Goal: Task Accomplishment & Management: Complete application form

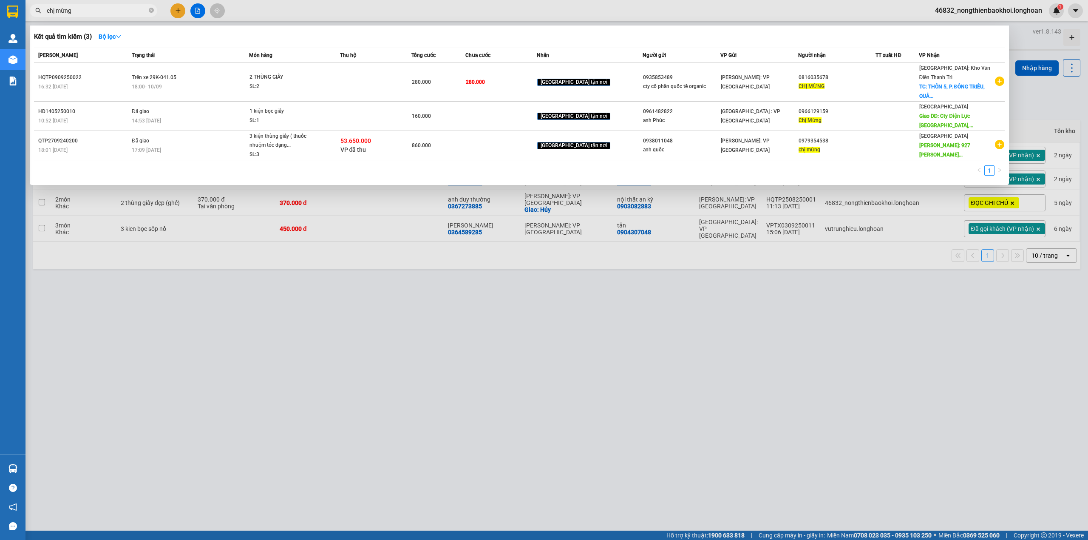
click at [181, 13] on div at bounding box center [544, 270] width 1088 height 540
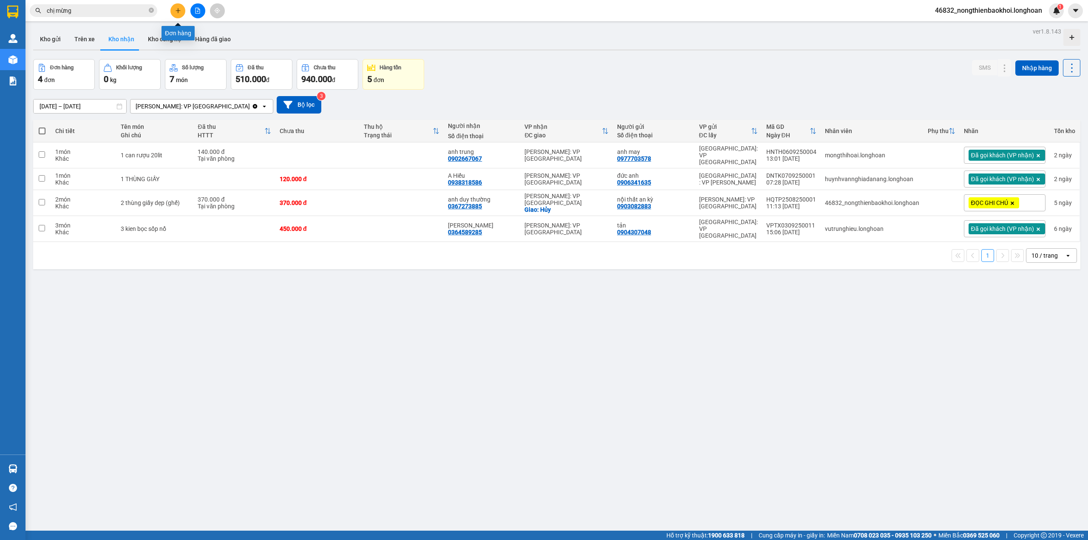
click at [179, 8] on icon "plus" at bounding box center [178, 11] width 6 height 6
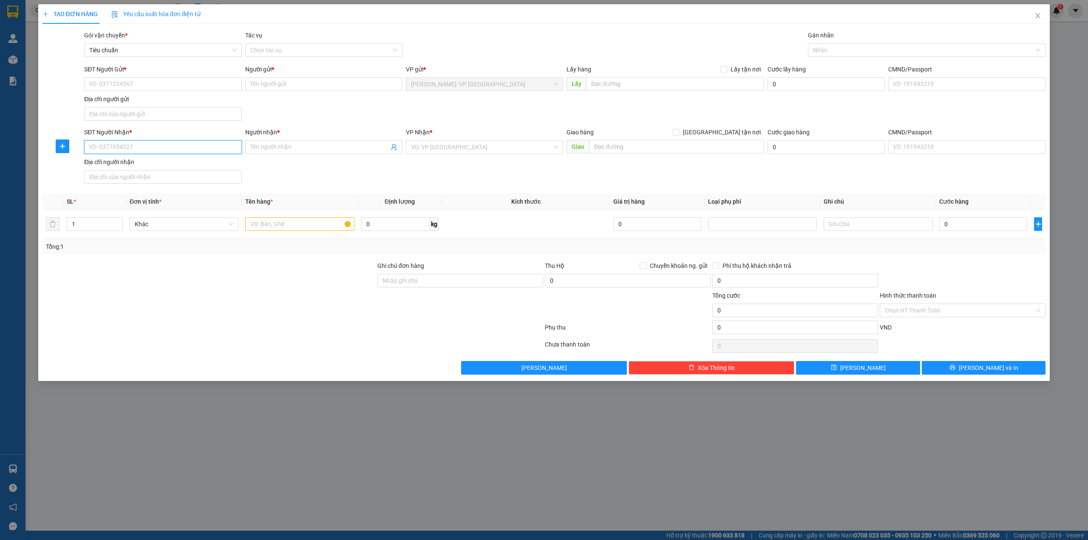
click at [135, 149] on input "SĐT Người Nhận *" at bounding box center [162, 147] width 157 height 14
type input "0379435566"
click at [257, 144] on input "Người nhận *" at bounding box center [319, 146] width 139 height 9
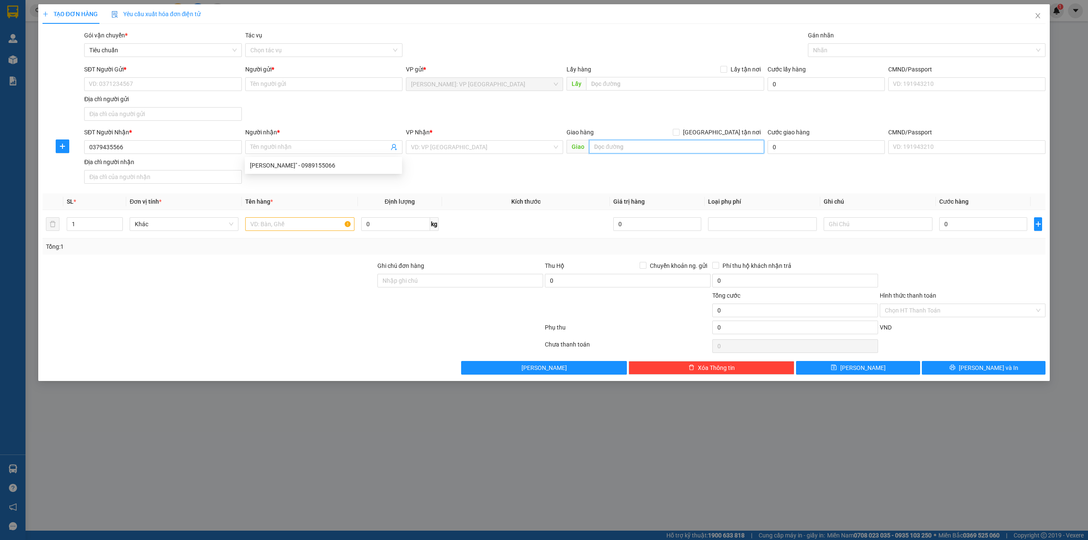
click at [600, 143] on input "text" at bounding box center [676, 147] width 175 height 14
type input "2 ngõ 28 cổng bằng, đồng kỵ, [GEOGRAPHIC_DATA], [GEOGRAPHIC_DATA]"
click at [574, 177] on div "SĐT Người Nhận * 0379435566 Người nhận * Tên người nhận VP Nhận * VD: VP [GEOGR…" at bounding box center [564, 158] width 965 height 60
click at [304, 323] on div at bounding box center [293, 329] width 503 height 17
click at [861, 196] on th "Ghi chú" at bounding box center [879, 201] width 116 height 17
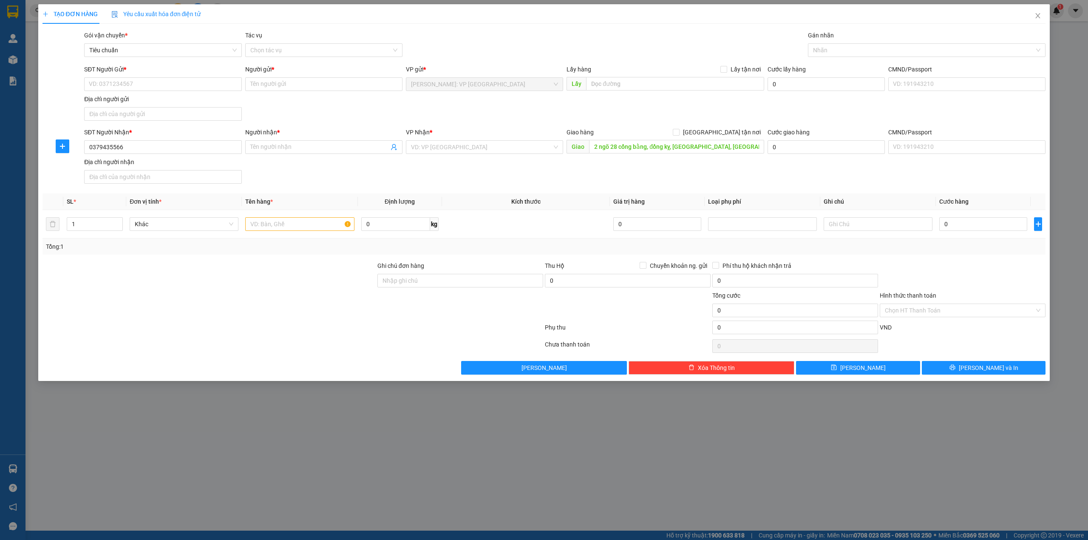
drag, startPoint x: 200, startPoint y: 286, endPoint x: 169, endPoint y: 256, distance: 43.3
click at [199, 286] on div at bounding box center [209, 276] width 335 height 30
type input "2"
click at [117, 220] on span "Increase Value" at bounding box center [117, 222] width 9 height 8
click at [259, 224] on input "text" at bounding box center [299, 224] width 109 height 14
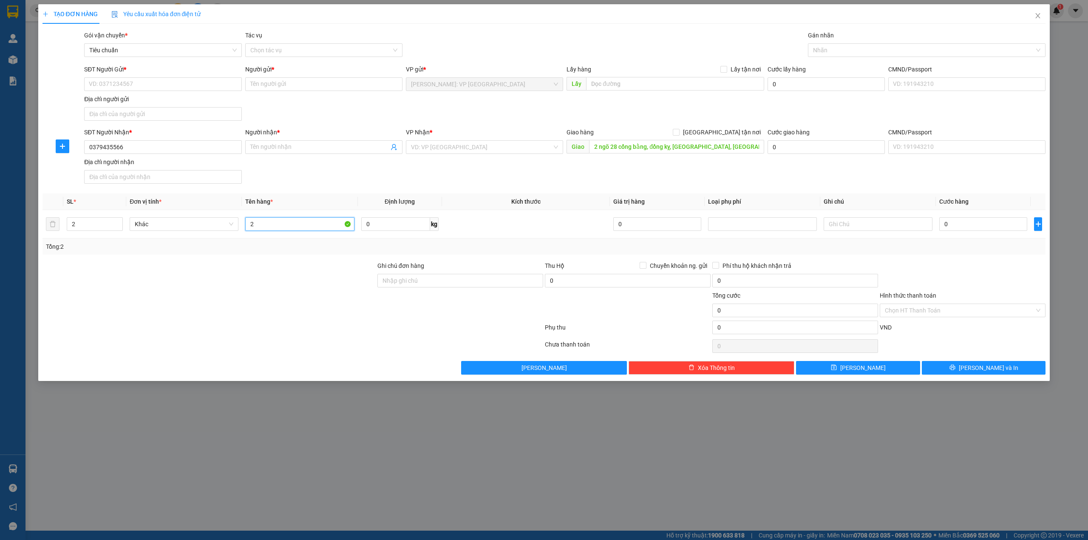
type input "2"
type input "1 bó thanh gỗ bọc pe + 1 kiện dẹp bọc bìa (gỗ)"
click at [328, 179] on div "SĐT Người Nhận * 0379435566 Người nhận * Tên người nhận VP Nhận * VD: VP [GEOGR…" at bounding box center [564, 158] width 965 height 60
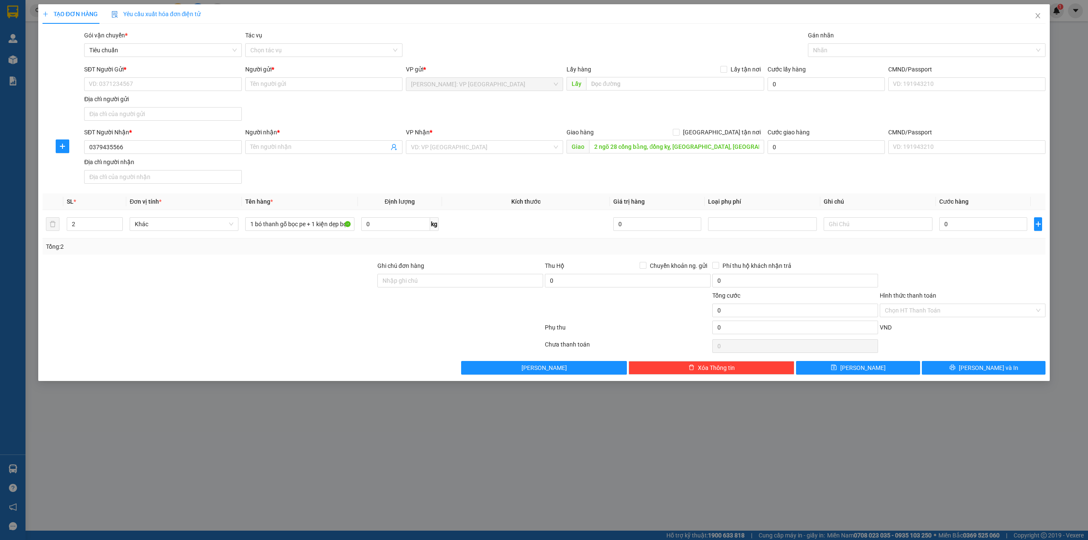
click at [363, 118] on div "SĐT Người Gửi * VD: 0371234567 Người gửi * Tên người gửi VP gửi * [GEOGRAPHIC_D…" at bounding box center [564, 95] width 965 height 60
click at [318, 116] on div "SĐT Người Gửi * VD: 0371234567 Người gửi * Tên người gửi VP gửi * [GEOGRAPHIC_D…" at bounding box center [564, 95] width 965 height 60
click at [320, 146] on input "Người nhận *" at bounding box center [319, 146] width 139 height 9
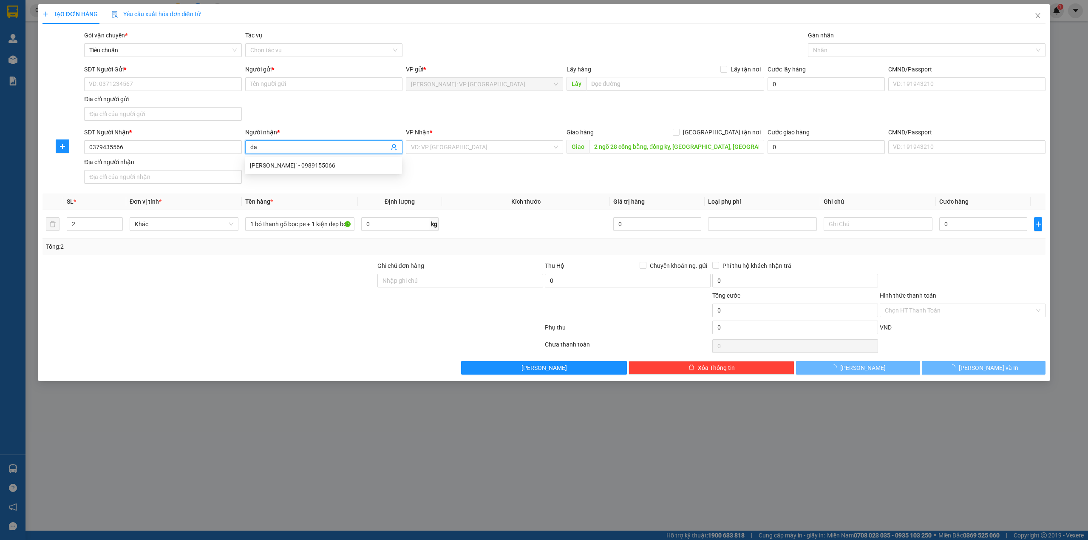
type input "d"
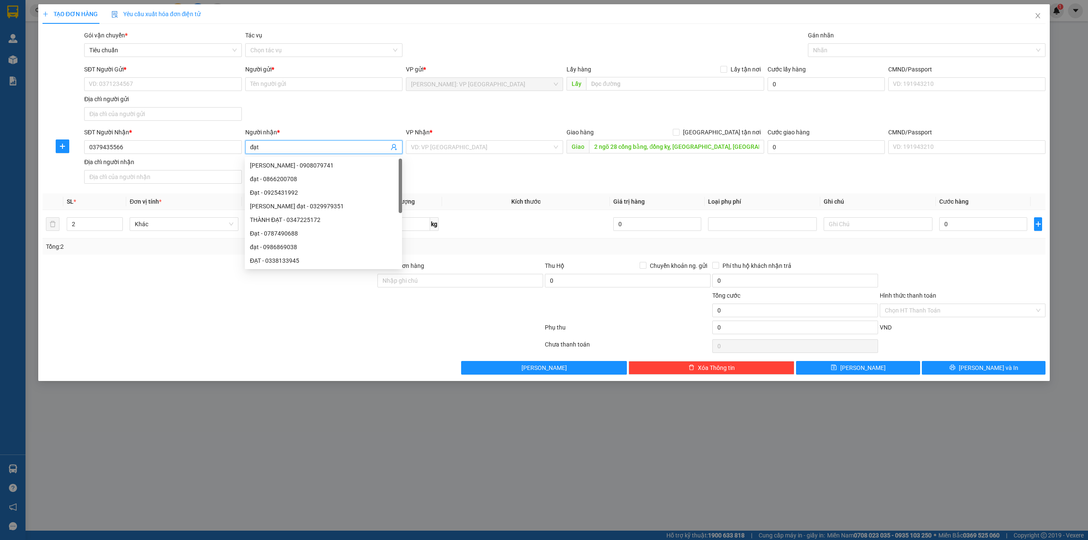
type input "đạt"
click at [386, 121] on div "SĐT Người Gửi * VD: 0371234567 Người gửi * Tên người gửi VP gửi * [GEOGRAPHIC_D…" at bounding box center [564, 95] width 965 height 60
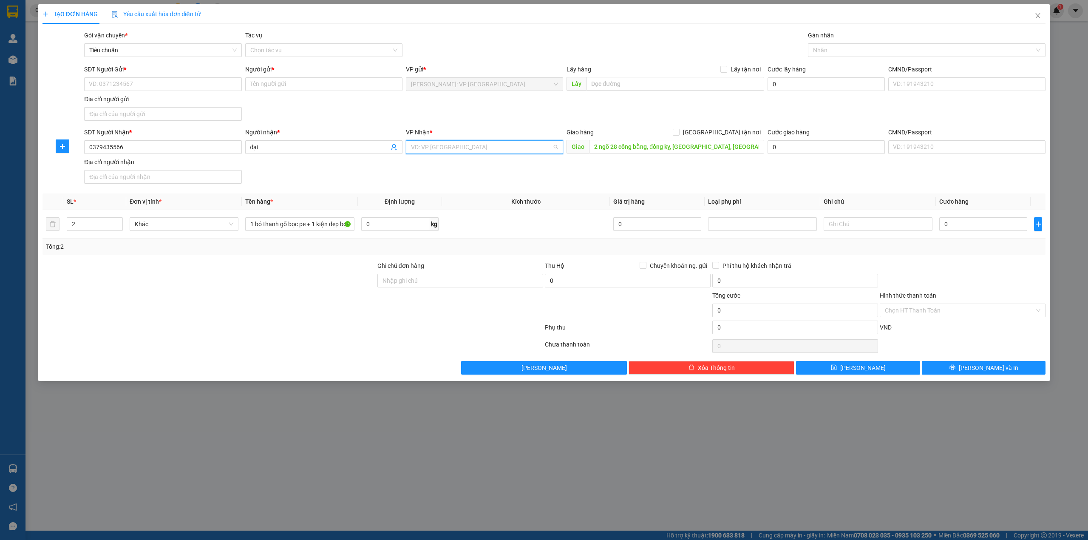
click at [460, 150] on input "search" at bounding box center [481, 147] width 141 height 13
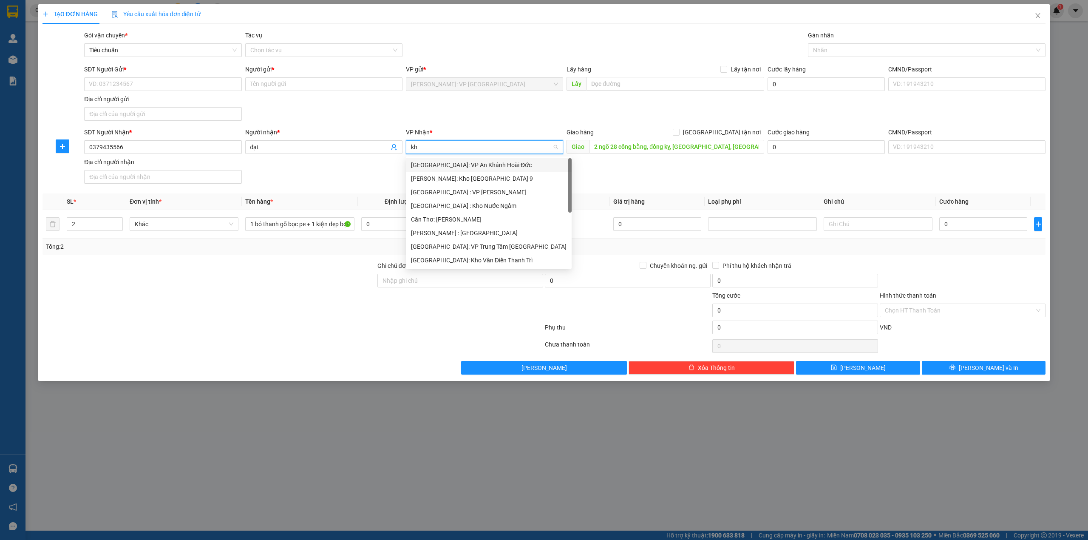
type input "kho"
click at [488, 224] on div "[GEOGRAPHIC_DATA]: Kho Văn Điển Thanh Trì" at bounding box center [484, 219] width 147 height 9
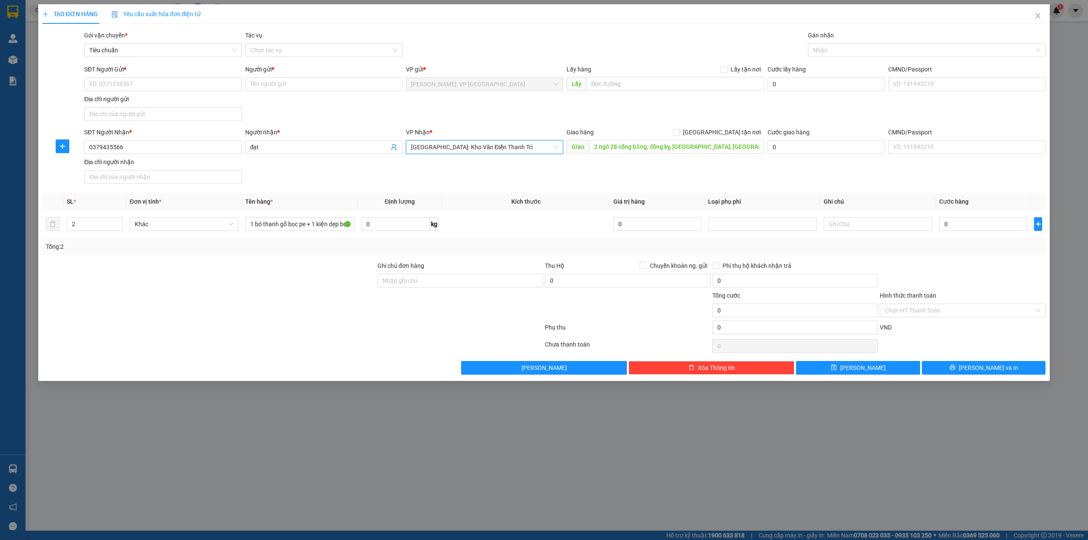
click at [314, 179] on div "SĐT Người Nhận * 0379435566 Người nhận * đạt VP Nhận * [GEOGRAPHIC_DATA]: Kho V…" at bounding box center [564, 158] width 965 height 60
click at [283, 102] on div "SĐT Người Gửi * VD: 0371234567 Người gửi * Tên người gửi VP gửi * [GEOGRAPHIC_D…" at bounding box center [564, 95] width 965 height 60
click at [167, 85] on input "SĐT Người Gửi *" at bounding box center [162, 84] width 157 height 14
type input "0779990889"
click at [271, 87] on input "Người gửi *" at bounding box center [323, 84] width 157 height 14
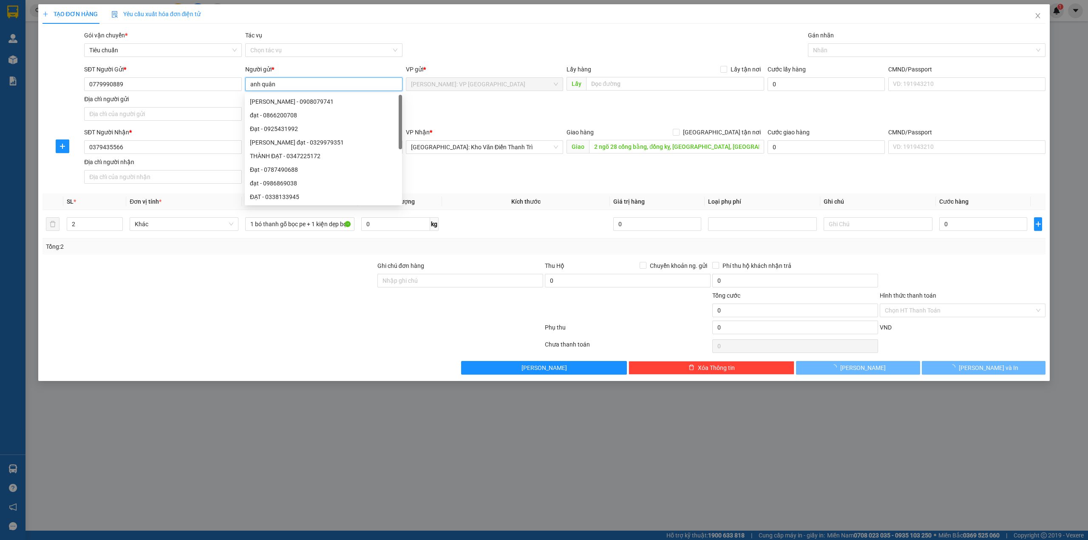
type input "anh quân"
click at [492, 25] on div "TẠO ĐƠN HÀNG Yêu cầu xuất hóa đơn điện tử Transit Pickup Surcharge Ids Transit …" at bounding box center [545, 189] width 1004 height 370
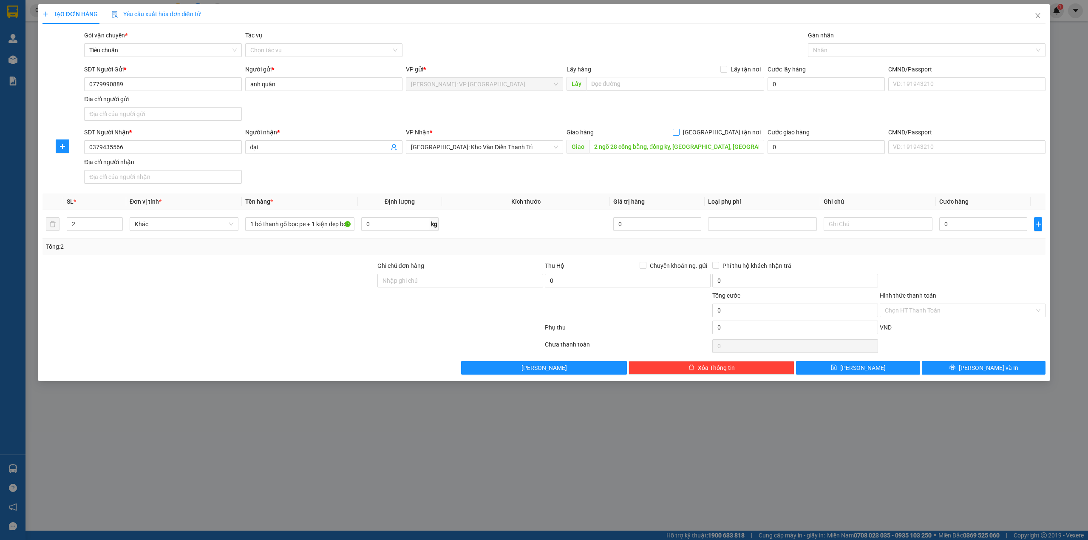
drag, startPoint x: 740, startPoint y: 136, endPoint x: 854, endPoint y: 77, distance: 128.9
click at [740, 136] on span "[GEOGRAPHIC_DATA] tận nơi" at bounding box center [722, 132] width 85 height 9
click at [679, 135] on input "[GEOGRAPHIC_DATA] tận nơi" at bounding box center [676, 132] width 6 height 6
checkbox input "true"
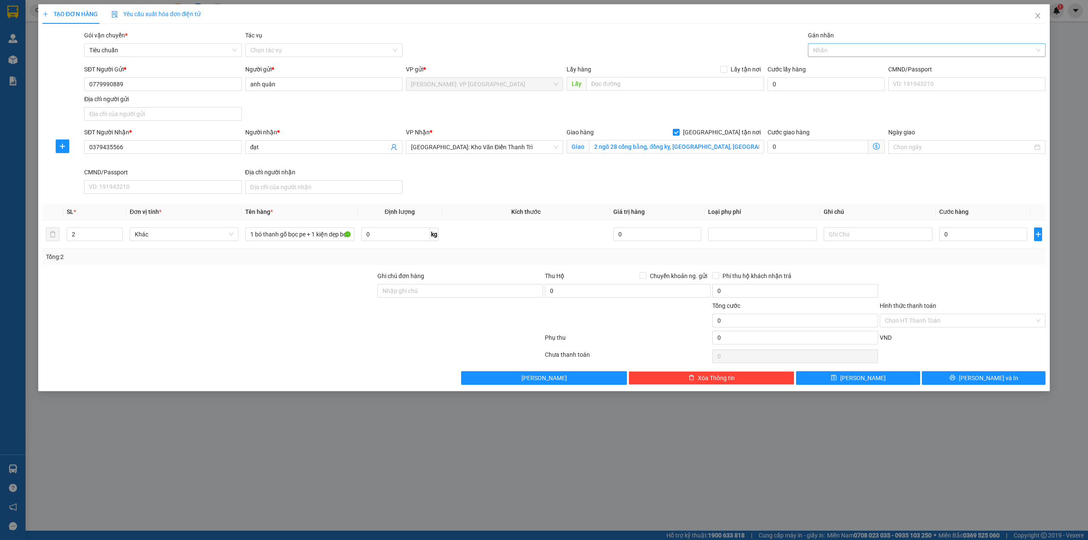
click at [872, 50] on div at bounding box center [922, 50] width 225 height 10
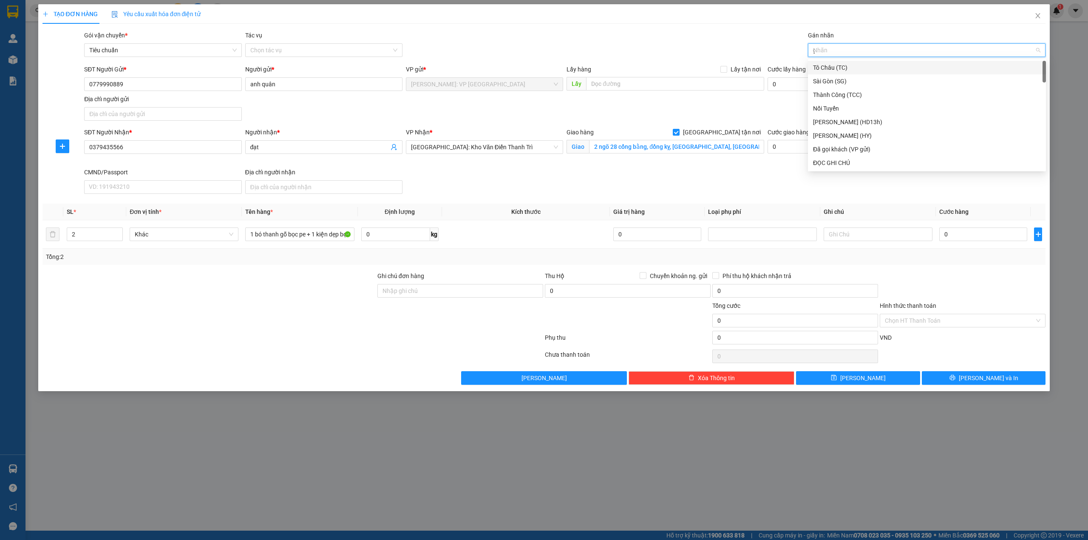
type input "gi"
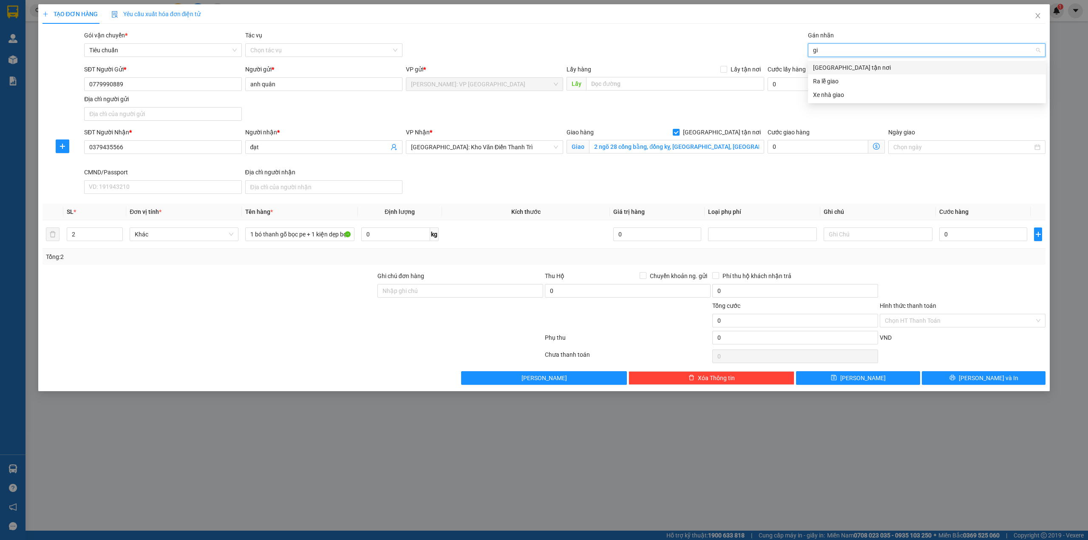
click at [872, 64] on div "[GEOGRAPHIC_DATA] tận nơi" at bounding box center [927, 67] width 228 height 9
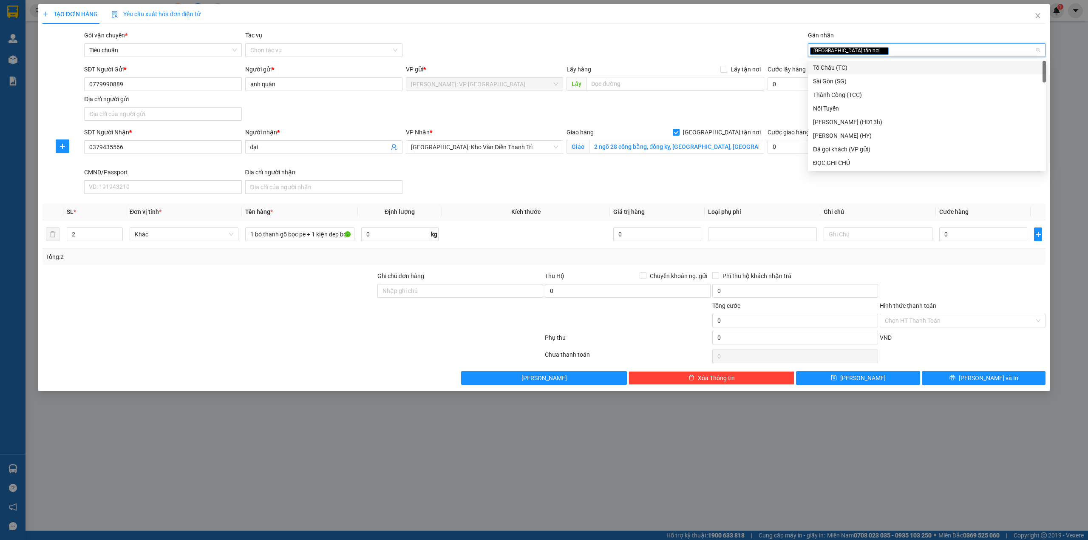
click at [675, 49] on div "Gói vận chuyển * Tiêu chuẩn Tác vụ Chọn tác vụ Gán nhãn Giao tận nơi" at bounding box center [564, 46] width 965 height 30
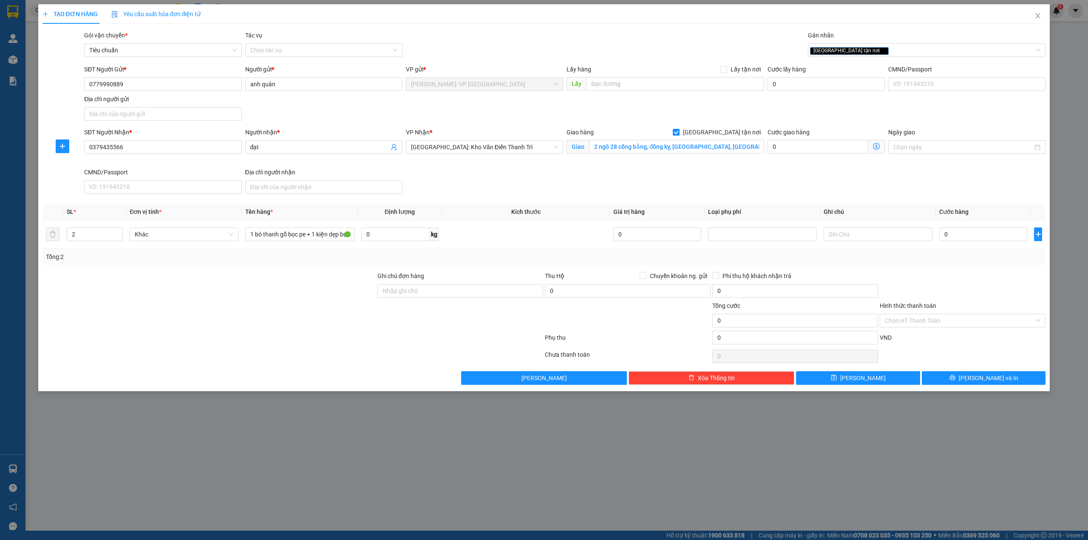
click at [659, 168] on div "Giao hàng [GEOGRAPHIC_DATA] tận nơi Giao 2 ngõ 28 cổng bằng, [GEOGRAPHIC_DATA],…" at bounding box center [665, 148] width 201 height 40
drag, startPoint x: 171, startPoint y: 319, endPoint x: 180, endPoint y: 314, distance: 10.7
click at [174, 318] on div at bounding box center [209, 316] width 335 height 30
click at [985, 240] on input "0" at bounding box center [984, 234] width 88 height 14
type input "4"
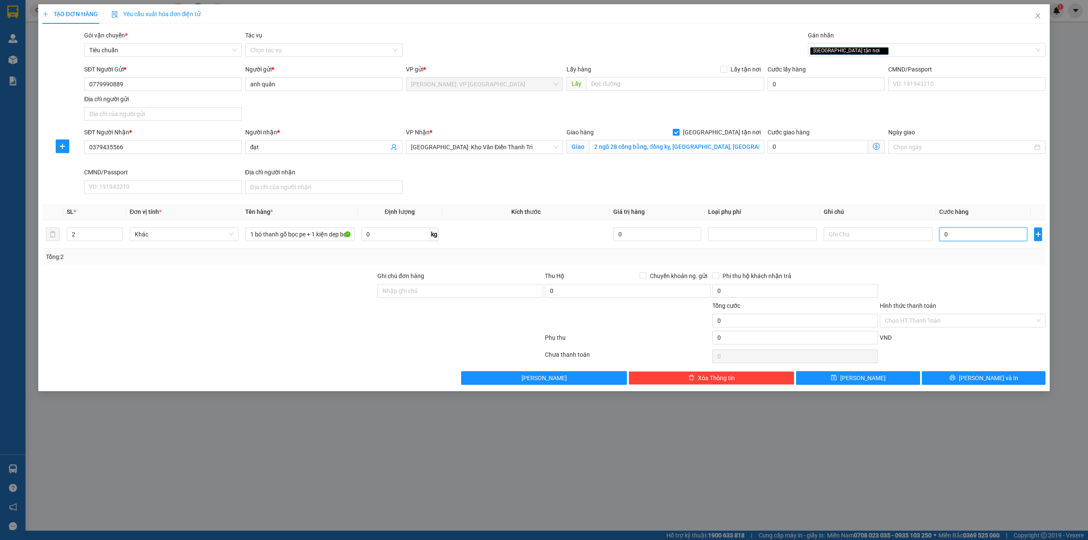
type input "4"
type input "41"
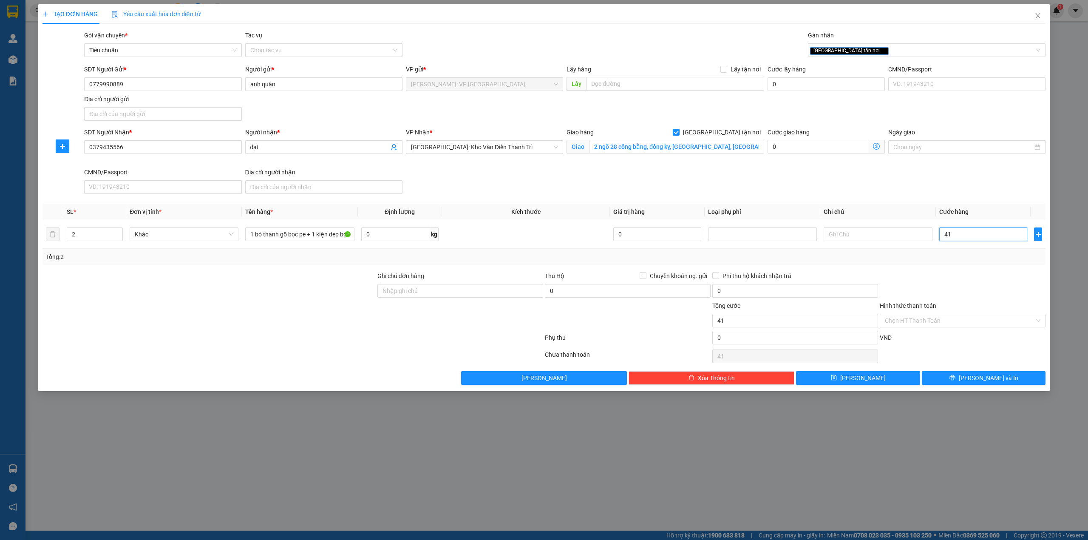
type input "410"
type input "4.100"
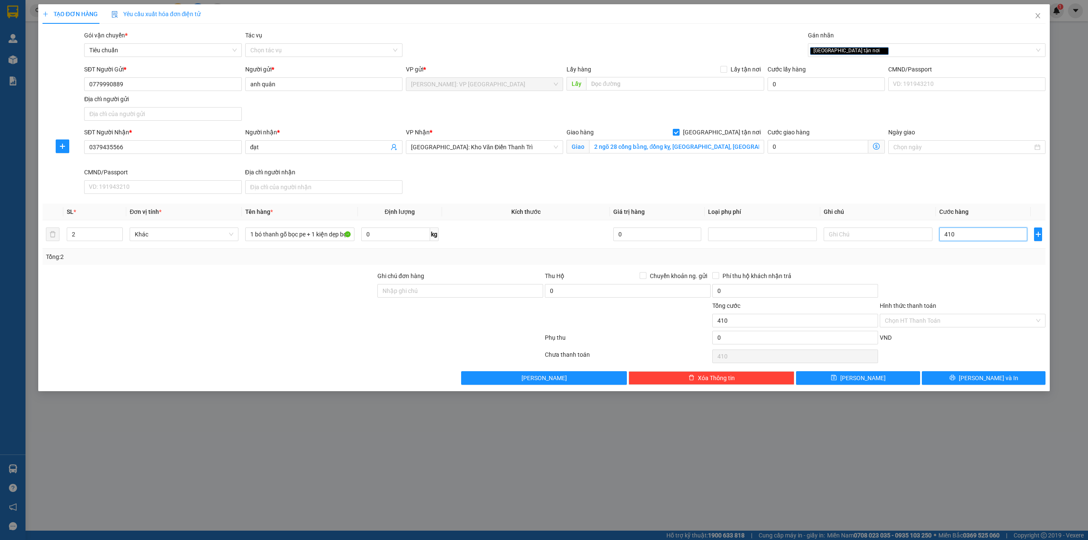
type input "4.100"
type input "41.000"
type input "410.000"
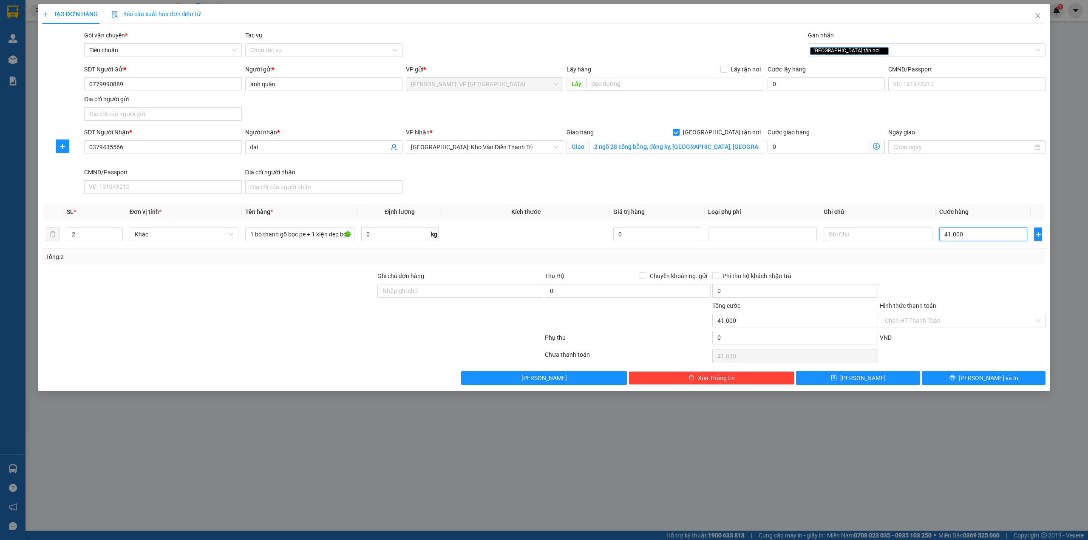
type input "410.000"
click at [883, 181] on div "SĐT Người Nhận * 0379435566 Người nhận * đạt VP Nhận * [GEOGRAPHIC_DATA]: Kho V…" at bounding box center [564, 163] width 965 height 70
click at [1002, 380] on button "[PERSON_NAME] và In" at bounding box center [984, 378] width 124 height 14
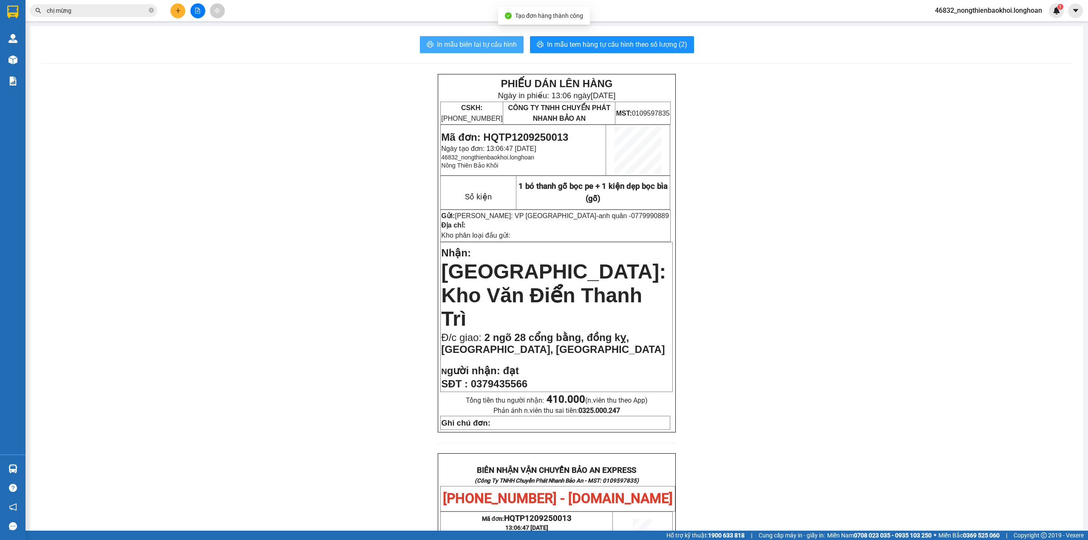
click at [489, 48] on span "In mẫu biên lai tự cấu hình" at bounding box center [477, 44] width 80 height 11
click at [370, 202] on div "PHIẾU DÁN LÊN HÀNG Ngày in phiếu: 13:06 [DATE] CSKH: [PHONE_NUMBER] CÔNG TY TNH…" at bounding box center [556, 476] width 1033 height 805
click at [325, 206] on div "PHIẾU DÁN LÊN HÀNG Ngày in phiếu: 13:06 [DATE] CSKH: [PHONE_NUMBER] CÔNG TY TNH…" at bounding box center [556, 476] width 1033 height 805
click at [652, 43] on span "In mẫu tem hàng tự cấu hình theo số lượng (2)" at bounding box center [617, 44] width 140 height 11
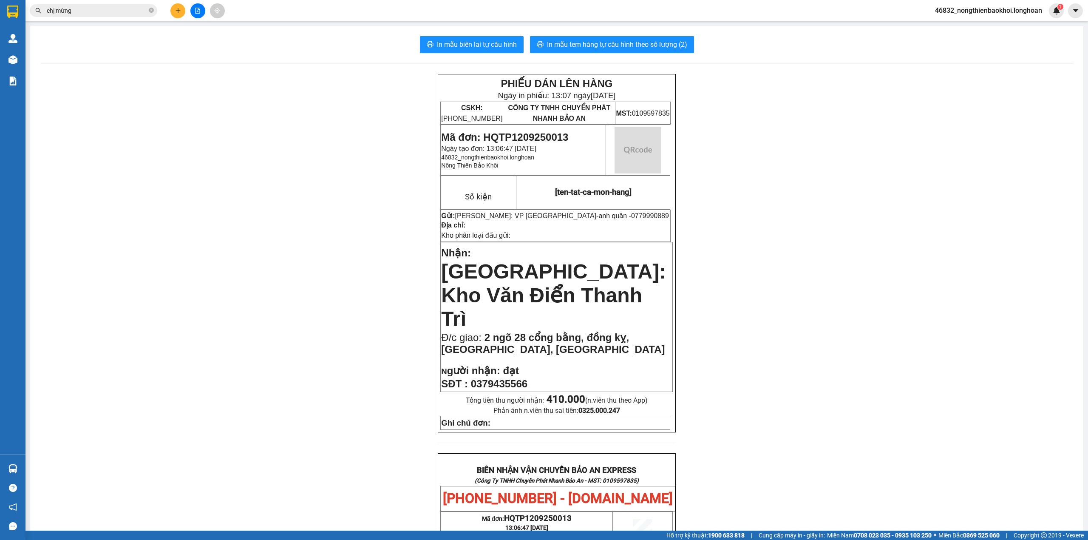
click at [764, 277] on div "PHIẾU DÁN LÊN HÀNG Ngày in phiếu: 13:07 [DATE] CSKH: [PHONE_NUMBER] CÔNG TY TNH…" at bounding box center [556, 476] width 1033 height 805
click at [359, 199] on div "PHIẾU DÁN LÊN HÀNG Ngày in phiếu: 13:07 [DATE] CSKH: [PHONE_NUMBER] CÔNG TY TNH…" at bounding box center [556, 476] width 1033 height 805
click at [321, 226] on div "PHIẾU DÁN LÊN HÀNG Ngày in phiếu: 13:07 [DATE] CSKH: [PHONE_NUMBER] CÔNG TY TNH…" at bounding box center [556, 476] width 1033 height 805
click at [206, 117] on div "PHIẾU DÁN LÊN HÀNG Ngày in phiếu: 13:07 [DATE] CSKH: [PHONE_NUMBER] CÔNG TY TNH…" at bounding box center [556, 476] width 1033 height 805
click at [216, 113] on div "PHIẾU DÁN LÊN HÀNG Ngày in phiếu: 13:07 [DATE] CSKH: [PHONE_NUMBER] CÔNG TY TNH…" at bounding box center [556, 476] width 1033 height 805
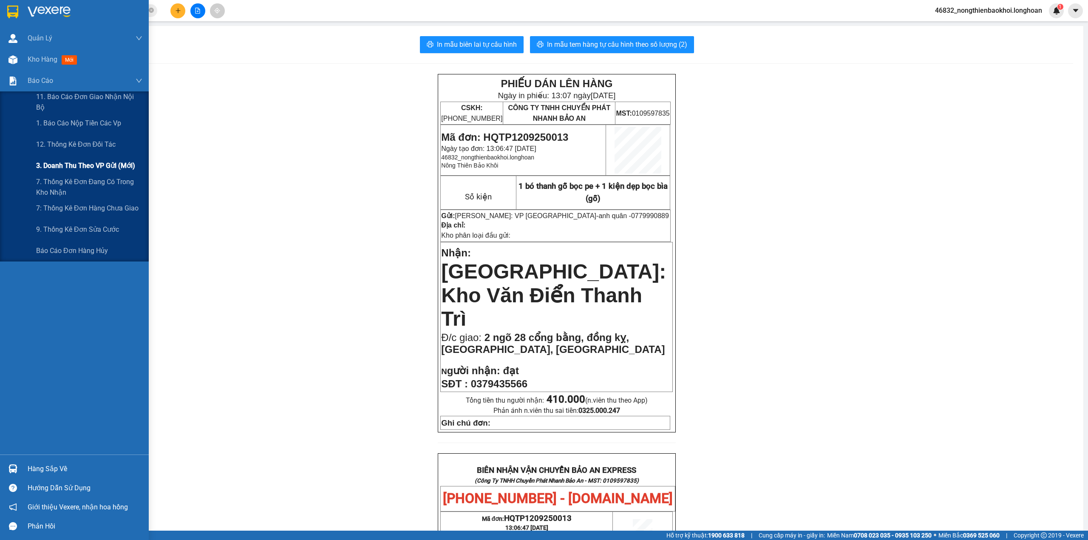
drag, startPoint x: 109, startPoint y: 176, endPoint x: 148, endPoint y: 175, distance: 39.5
click at [109, 176] on div "11. Báo cáo đơn giao nhận nội bộ 1. Báo cáo nộp tiền các vp 12. Thống kê đơn đố…" at bounding box center [74, 176] width 149 height 170
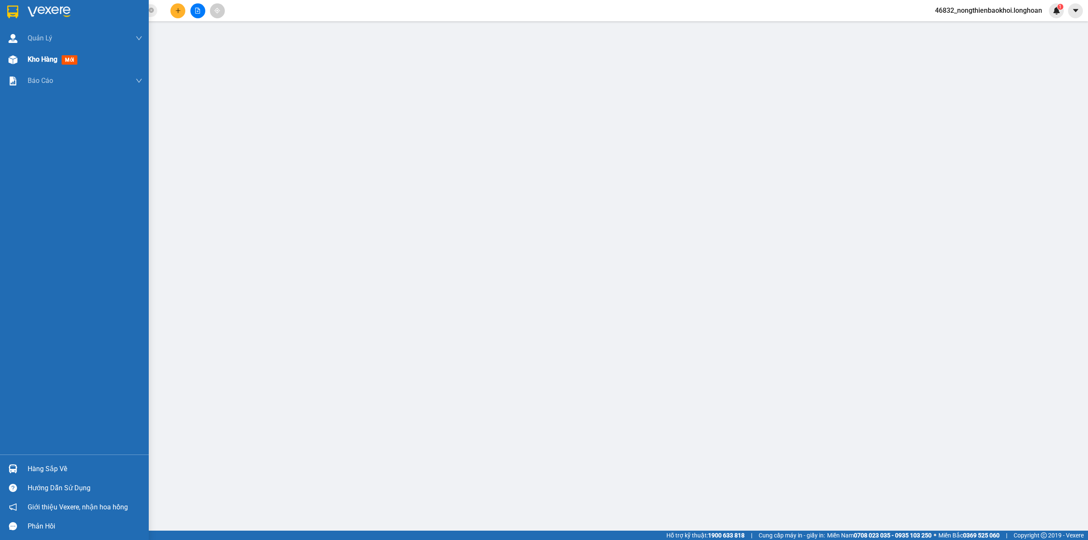
click at [19, 65] on div at bounding box center [13, 59] width 15 height 15
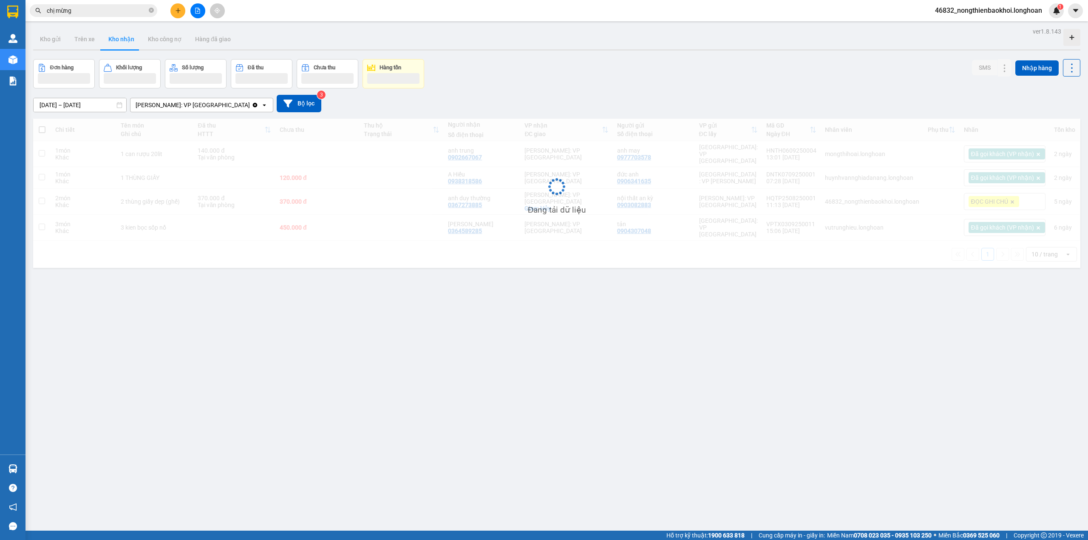
click at [596, 96] on div "[DATE] – [DATE] Press the down arrow key to interact with the calendar and sele…" at bounding box center [557, 103] width 1048 height 17
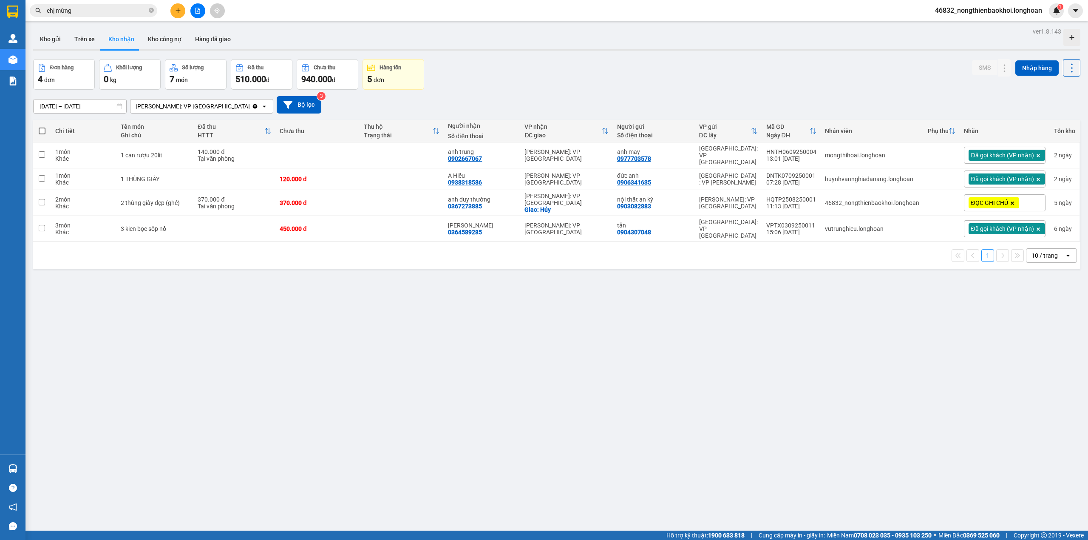
click at [386, 310] on div "ver 1.8.143 Kho gửi Trên xe Kho nhận Kho công nợ Hàng đã giao Đơn hàng 4 đơn Kh…" at bounding box center [557, 296] width 1054 height 540
click at [342, 334] on div "ver 1.8.143 Kho gửi Trên xe Kho nhận Kho công nợ Hàng đã giao Đơn hàng 4 đơn Kh…" at bounding box center [557, 296] width 1054 height 540
click at [553, 67] on div "Đơn hàng 4 đơn Khối lượng 0 kg Số lượng 7 món Đã thu 510.000 đ Chưa thu 940.000…" at bounding box center [557, 74] width 1048 height 31
click at [406, 339] on div "ver 1.8.143 Kho gửi Trên xe Kho nhận Kho công nợ Hàng đã giao Đơn hàng 4 đơn Kh…" at bounding box center [557, 296] width 1054 height 540
click at [448, 264] on div "ver 1.8.143 Kho gửi Trên xe Kho nhận Kho công nợ Hàng đã giao Đơn hàng 4 đơn Kh…" at bounding box center [557, 296] width 1054 height 540
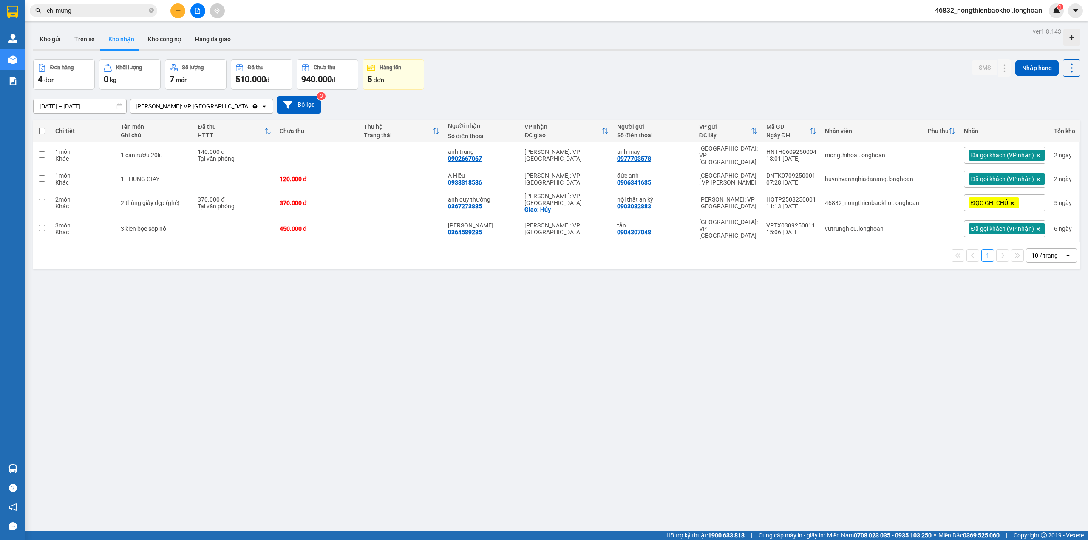
click at [524, 79] on div "Đơn hàng 4 đơn Khối lượng 0 kg Số lượng 7 món Đã thu 510.000 đ Chưa thu 940.000…" at bounding box center [557, 74] width 1048 height 31
click at [446, 276] on div "ver 1.8.143 Kho gửi Trên xe Kho nhận Kho công nợ Hàng đã giao Đơn hàng 4 đơn Kh…" at bounding box center [557, 296] width 1054 height 540
click at [44, 40] on button "Kho gửi" at bounding box center [50, 39] width 34 height 20
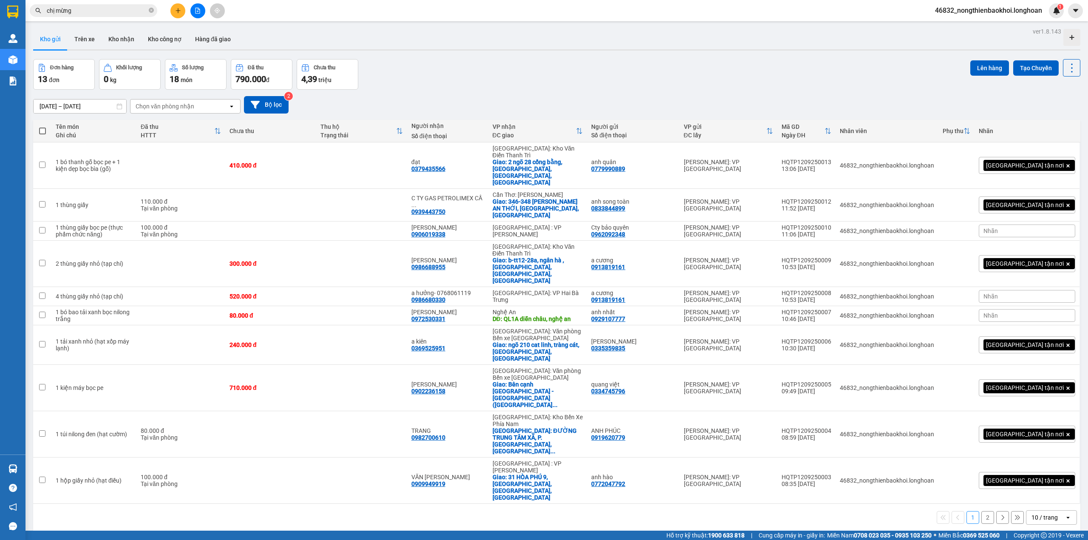
click at [491, 72] on div "Đơn hàng 13 đơn Khối lượng 0 kg Số lượng 18 món Đã thu 790.000 đ Chưa thu 4,39 …" at bounding box center [557, 74] width 1048 height 31
drag, startPoint x: 398, startPoint y: 452, endPoint x: 385, endPoint y: 459, distance: 14.5
click at [395, 453] on div "ver 1.8.143 Kho gửi Trên xe Kho nhận Kho công nợ Hàng đã giao Đơn hàng 13 đơn K…" at bounding box center [557, 296] width 1054 height 540
drag, startPoint x: 745, startPoint y: 51, endPoint x: 734, endPoint y: 57, distance: 12.9
click at [745, 50] on div "Kho gửi Trên xe Kho nhận Kho công nợ Hàng đã giao" at bounding box center [557, 40] width 1048 height 22
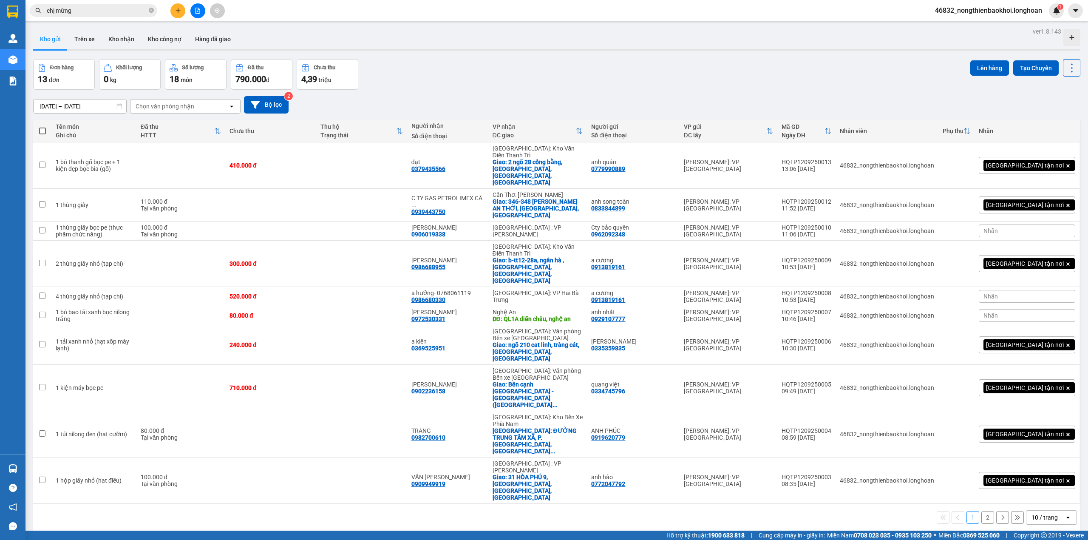
click at [341, 448] on div "ver 1.8.143 Kho gửi Trên xe Kho nhận Kho công nợ Hàng đã giao Đơn hàng 13 đơn K…" at bounding box center [557, 296] width 1054 height 540
click at [738, 42] on div "Kho gửi Trên xe Kho nhận Kho công nợ Hàng đã giao" at bounding box center [557, 40] width 1048 height 23
click at [730, 63] on div "Đơn hàng 13 đơn Khối lượng 0 kg Số lượng 18 món Đã thu 790.000 đ Chưa thu 4,39 …" at bounding box center [557, 74] width 1048 height 31
click at [431, 474] on div "ver 1.8.143 Kho gửi Trên xe Kho nhận Kho công nợ Hàng đã giao Đơn hàng 13 đơn K…" at bounding box center [557, 296] width 1054 height 540
click at [472, 475] on div "ver 1.8.143 Kho gửi Trên xe Kho nhận Kho công nợ Hàng đã giao Đơn hàng 13 đơn K…" at bounding box center [557, 296] width 1054 height 540
